Goal: Task Accomplishment & Management: Use online tool/utility

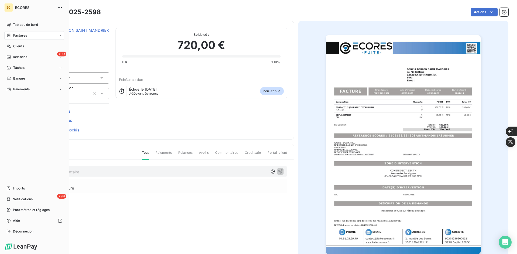
click at [13, 189] on div "Imports" at bounding box center [34, 188] width 60 height 9
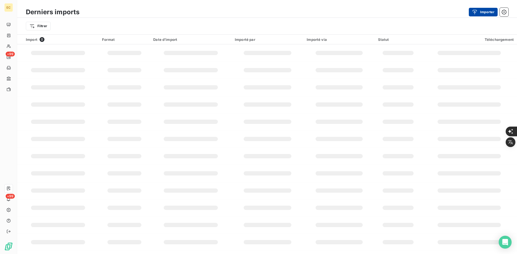
click at [477, 10] on div "button" at bounding box center [476, 11] width 8 height 5
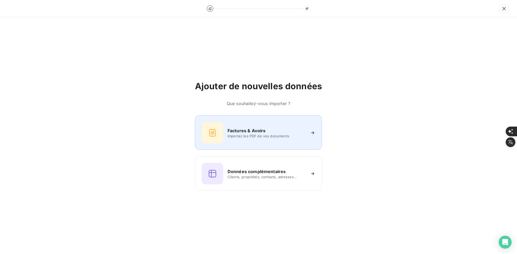
click at [250, 119] on div "Factures & Avoirs Importez les PDF de vos documents" at bounding box center [258, 132] width 127 height 34
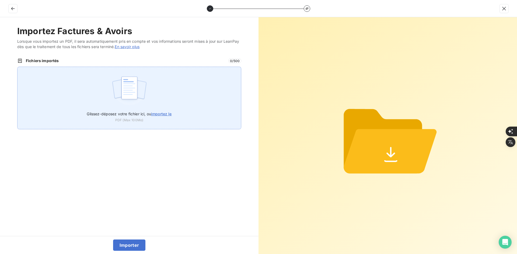
click at [122, 79] on img at bounding box center [129, 90] width 36 height 34
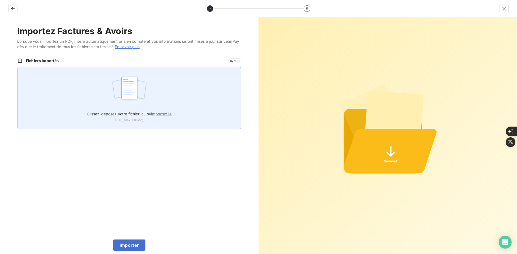
type input "C:\fakepath\FEF-2025-2601.pdf"
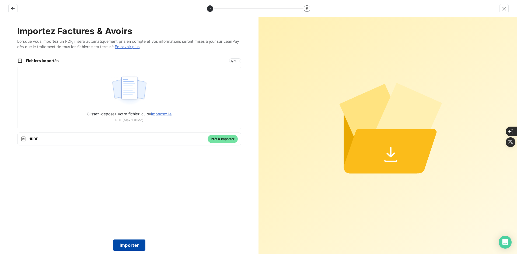
click at [132, 245] on button "Importer" at bounding box center [129, 245] width 33 height 11
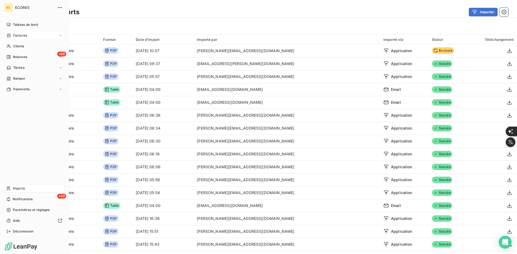
click at [29, 37] on div "Factures" at bounding box center [34, 35] width 60 height 9
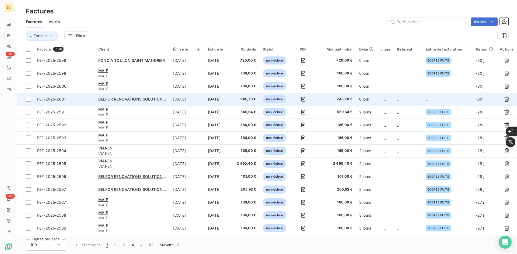
click at [398, 97] on span "_" at bounding box center [398, 99] width 2 height 5
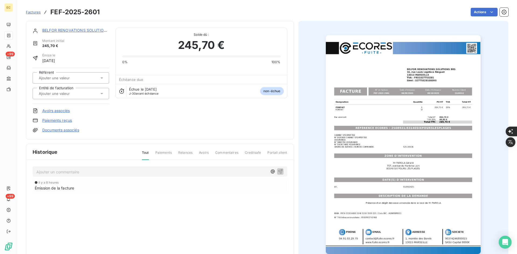
click at [64, 90] on div at bounding box center [68, 93] width 62 height 7
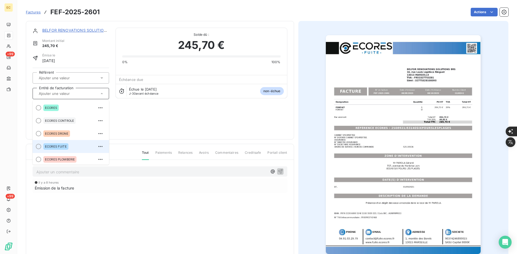
click at [58, 148] on span "ECORES FUITE" at bounding box center [56, 146] width 22 height 3
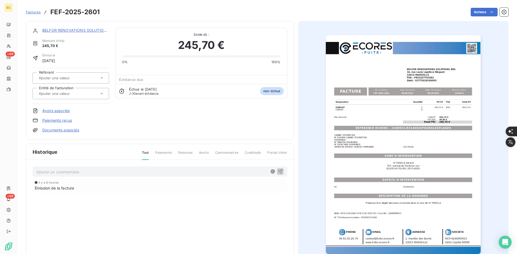
click at [70, 129] on link "Documents associés" at bounding box center [60, 130] width 37 height 5
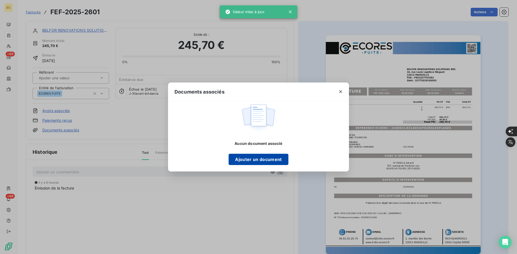
click at [243, 157] on button "Ajouter un document" at bounding box center [257, 159] width 59 height 11
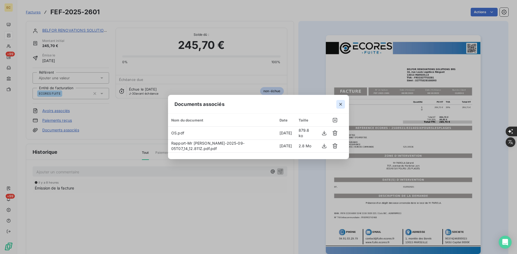
click at [341, 105] on icon "button" at bounding box center [340, 104] width 5 height 5
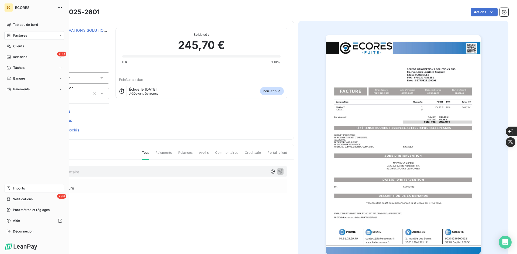
click at [13, 187] on div "Imports" at bounding box center [34, 188] width 60 height 9
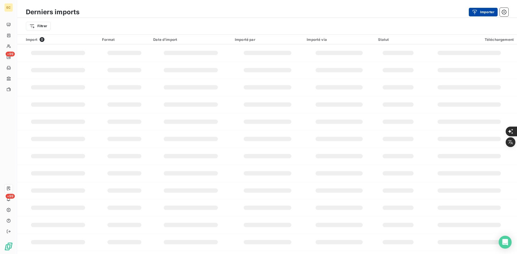
click at [481, 11] on button "Importer" at bounding box center [482, 12] width 29 height 9
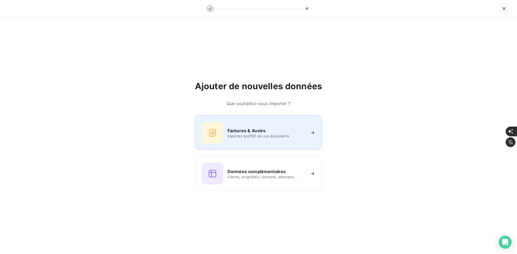
click at [249, 135] on span "Importez les PDF de vos documents" at bounding box center [266, 136] width 78 height 4
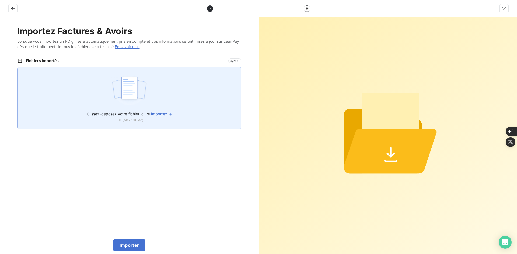
type input "C:\fakepath\FEF-2025-2603.pdf"
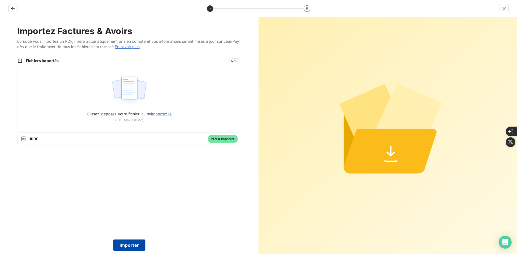
click at [132, 245] on button "Importer" at bounding box center [129, 245] width 33 height 11
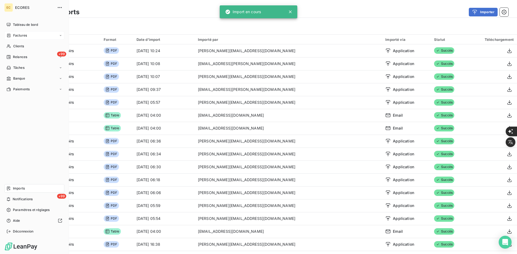
click at [13, 34] on div "Factures" at bounding box center [16, 35] width 20 height 5
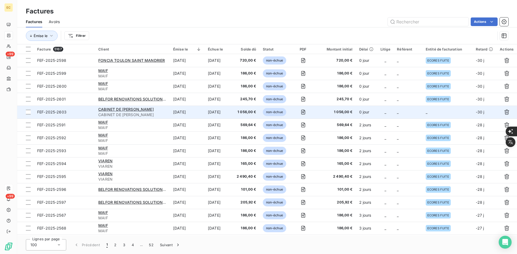
click at [440, 115] on td "_" at bounding box center [447, 112] width 50 height 13
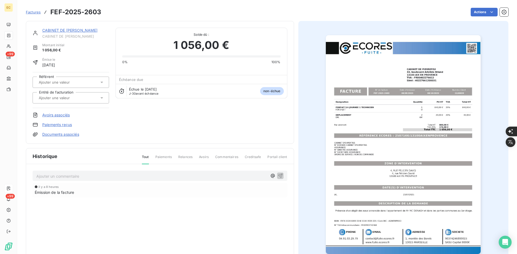
click at [78, 99] on input "text" at bounding box center [65, 98] width 54 height 5
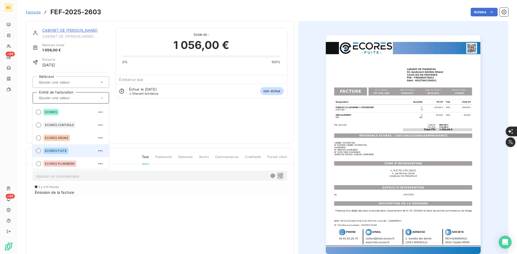
click at [64, 149] on span "ECORES FUITE" at bounding box center [56, 150] width 22 height 3
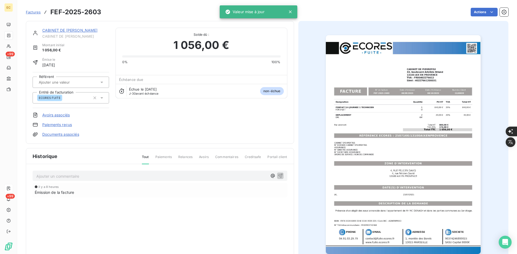
click at [70, 136] on link "Documents associés" at bounding box center [60, 134] width 37 height 5
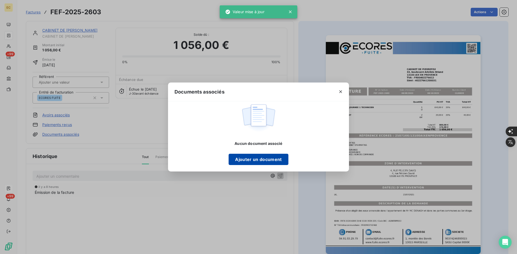
click at [254, 160] on button "Ajouter un document" at bounding box center [257, 159] width 59 height 11
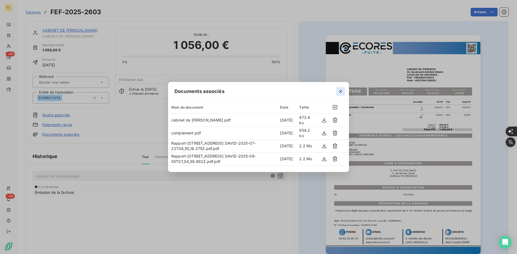
click at [343, 91] on button "button" at bounding box center [340, 91] width 9 height 9
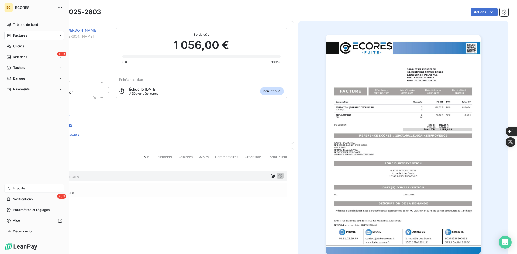
click at [17, 185] on div "Imports" at bounding box center [34, 188] width 60 height 9
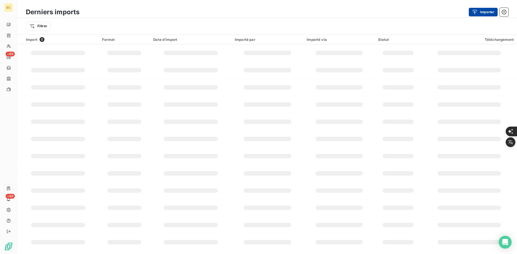
click at [480, 12] on button "Importer" at bounding box center [482, 12] width 29 height 9
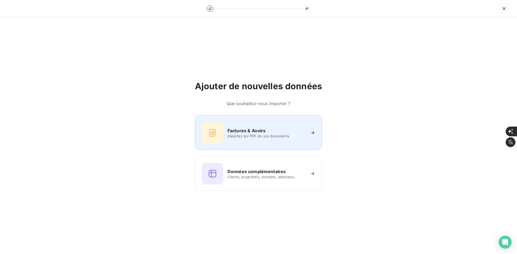
click at [261, 132] on h6 "Factures & Avoirs" at bounding box center [246, 131] width 38 height 6
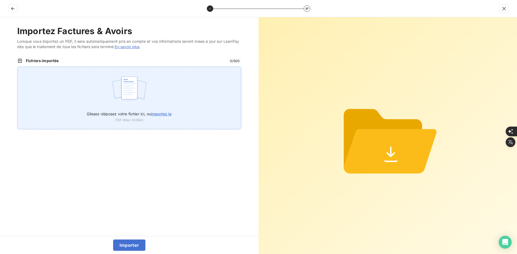
click at [158, 86] on div "Glissez-déposez votre fichier ici, ou importez le PDF (Max 100Mo)" at bounding box center [129, 98] width 224 height 63
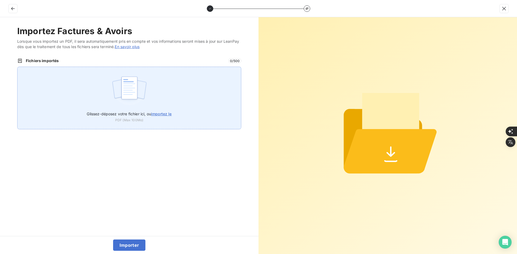
type input "C:\fakepath\FEF-2025-2605.pdf"
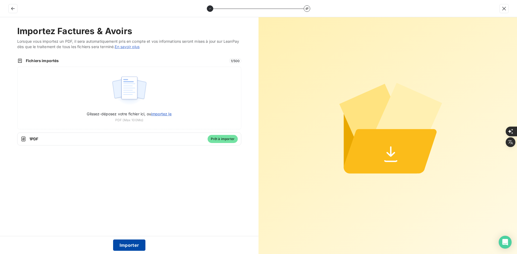
click at [138, 244] on button "Importer" at bounding box center [129, 245] width 33 height 11
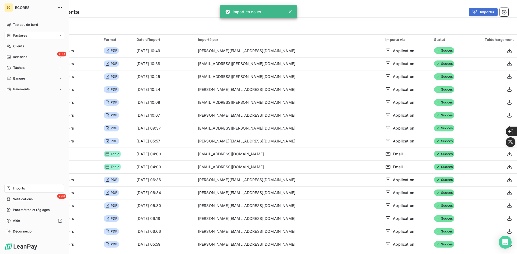
click at [14, 33] on span "Factures" at bounding box center [20, 35] width 14 height 5
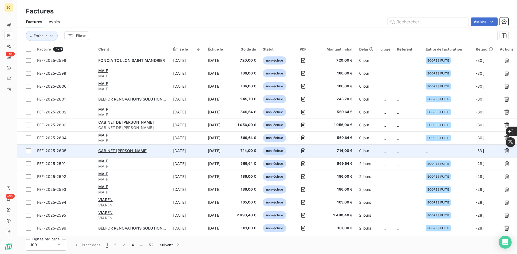
click at [435, 147] on td "_" at bounding box center [447, 150] width 50 height 13
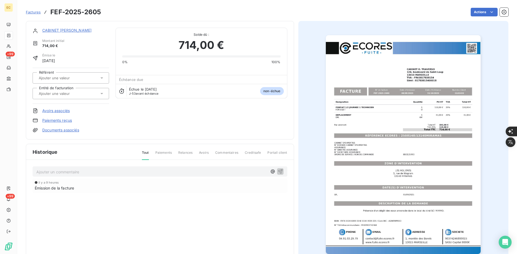
click at [70, 98] on div at bounding box center [71, 93] width 76 height 11
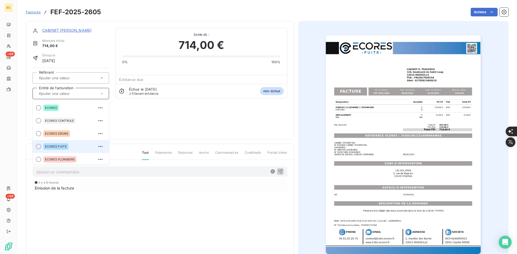
click at [62, 144] on div "ECORES FUITE" at bounding box center [55, 146] width 25 height 6
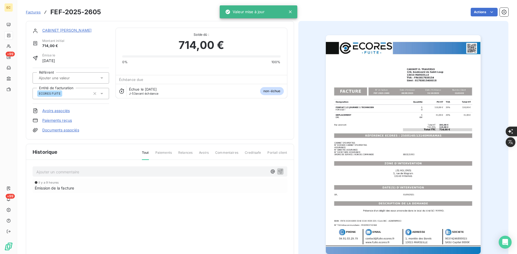
click at [68, 129] on link "Documents associés" at bounding box center [60, 130] width 37 height 5
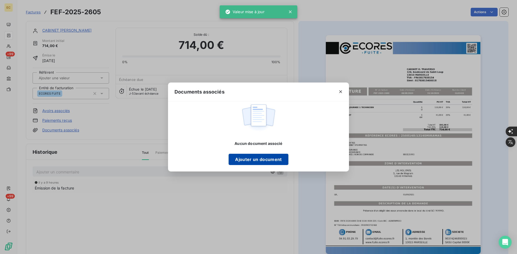
click at [270, 164] on button "Ajouter un document" at bounding box center [257, 159] width 59 height 11
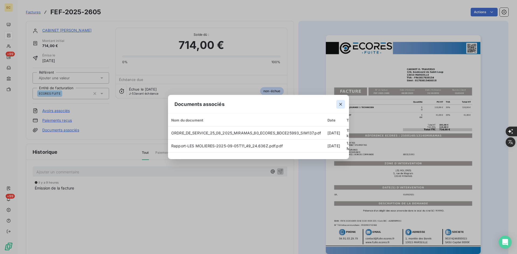
click at [340, 102] on icon "button" at bounding box center [340, 104] width 5 height 5
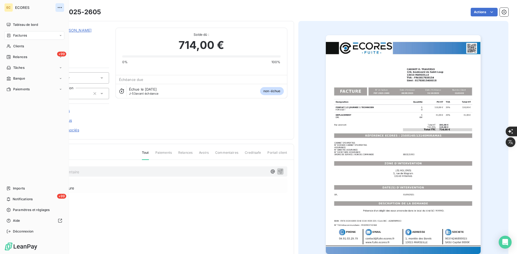
click at [59, 8] on icon "button" at bounding box center [59, 7] width 5 height 5
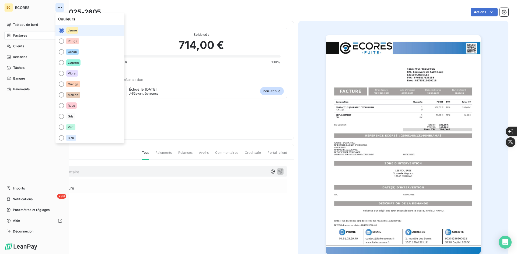
click at [59, 8] on icon "button" at bounding box center [59, 7] width 5 height 5
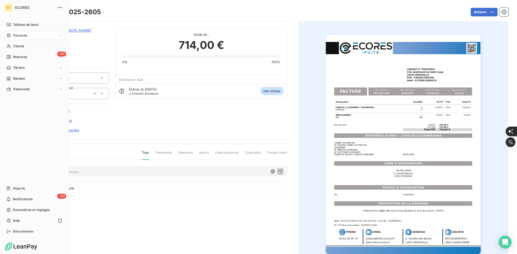
click at [39, 7] on span "ECORES" at bounding box center [34, 7] width 39 height 4
click at [11, 8] on div "EC" at bounding box center [8, 7] width 9 height 9
click at [27, 89] on span "Paiements" at bounding box center [21, 89] width 16 height 5
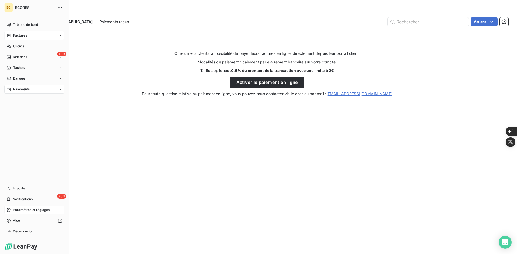
click at [28, 210] on span "Paramètres et réglages" at bounding box center [31, 210] width 37 height 5
